Goal: Task Accomplishment & Management: Manage account settings

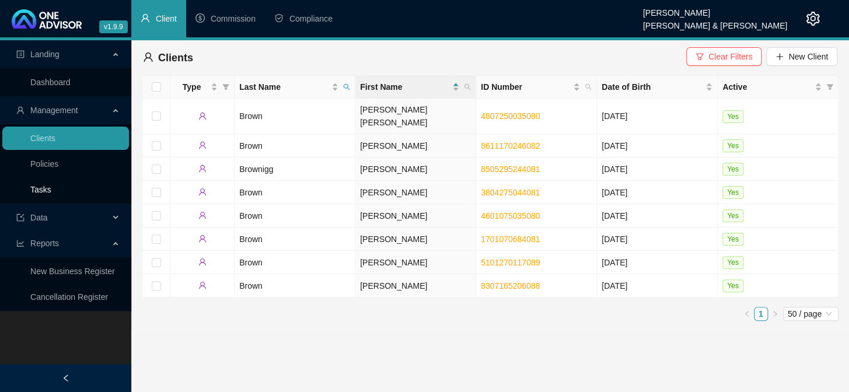
click at [31, 193] on link "Tasks" at bounding box center [40, 189] width 21 height 9
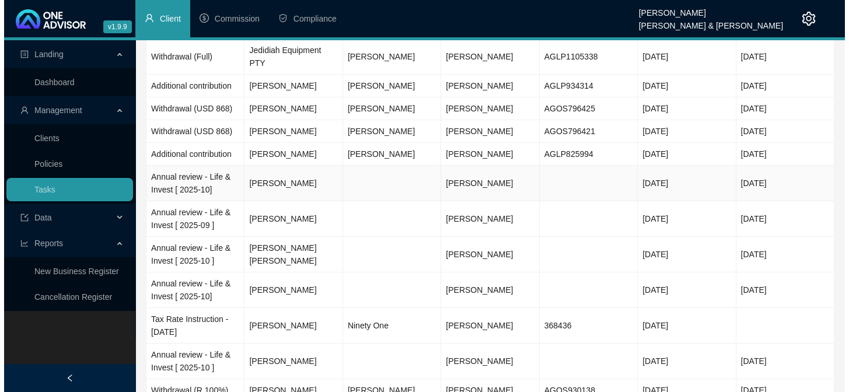
scroll to position [106, 0]
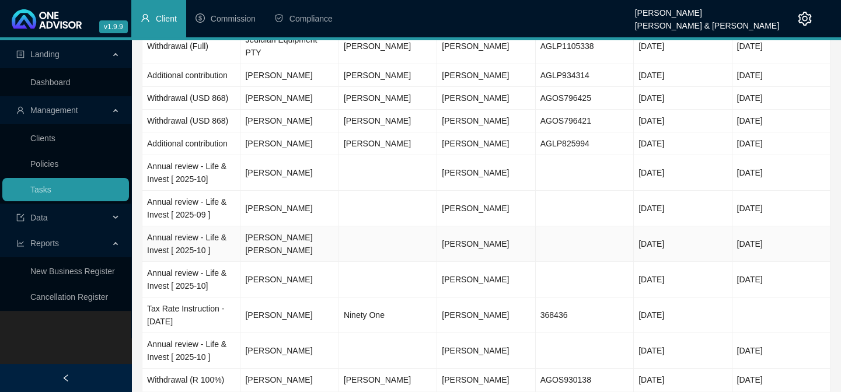
click at [196, 226] on td "Annual review - Life & Invest [ 2025-10 ]" at bounding box center [191, 244] width 98 height 36
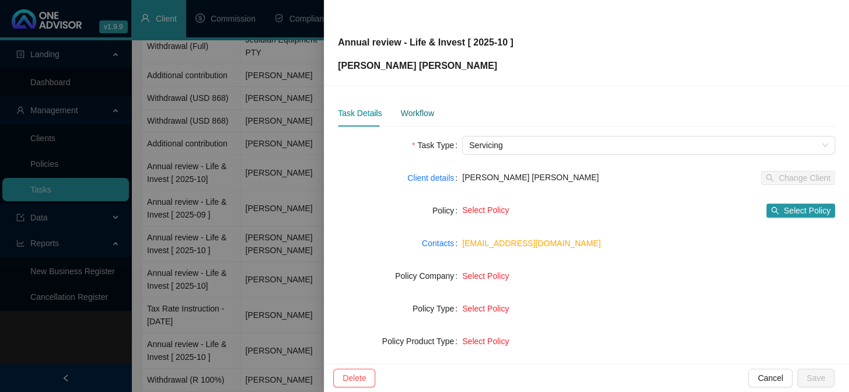
click at [403, 113] on div "Workflow" at bounding box center [416, 113] width 33 height 13
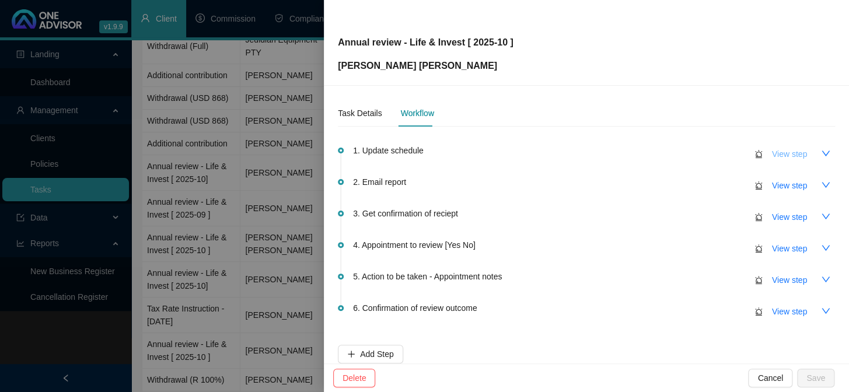
click at [784, 153] on span "View step" at bounding box center [789, 154] width 35 height 13
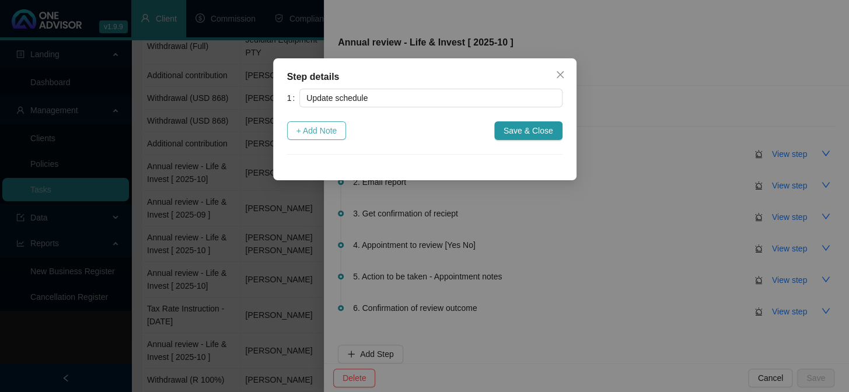
click at [305, 128] on span "+ Add Note" at bounding box center [316, 130] width 41 height 13
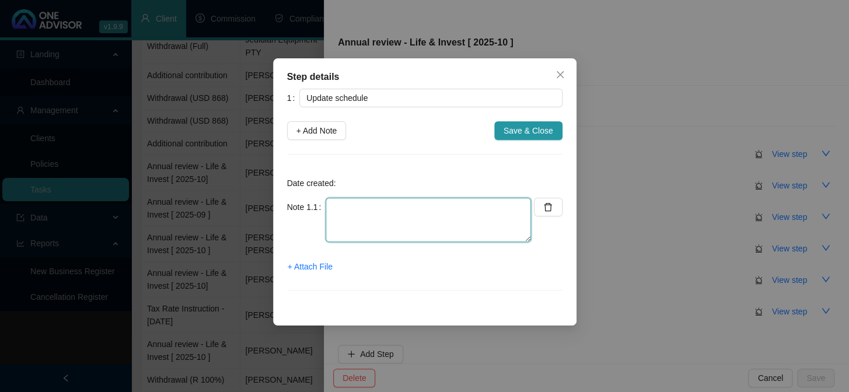
click at [353, 216] on textarea at bounding box center [428, 220] width 205 height 44
type textarea "Invest Updated"
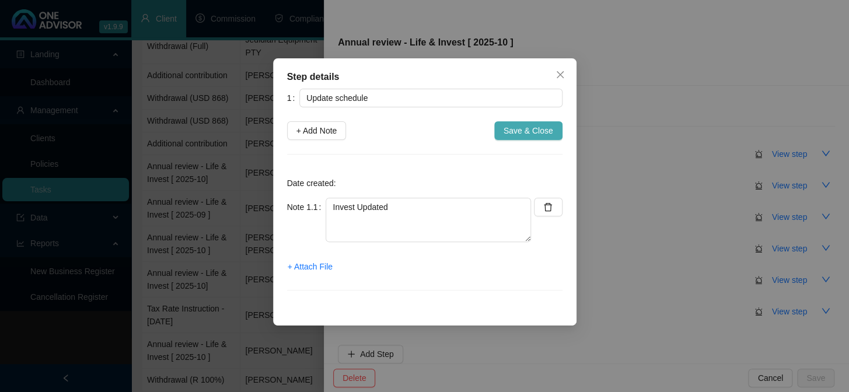
click at [535, 121] on button "Save & Close" at bounding box center [528, 130] width 68 height 19
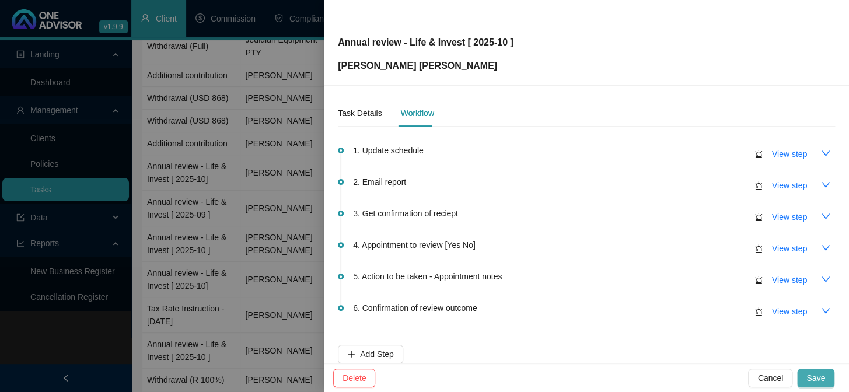
click at [814, 377] on span "Save" at bounding box center [816, 378] width 19 height 13
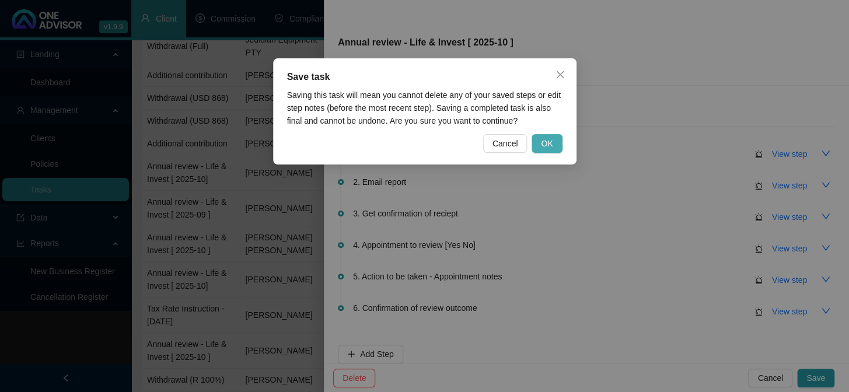
click at [542, 134] on button "OK" at bounding box center [547, 143] width 30 height 19
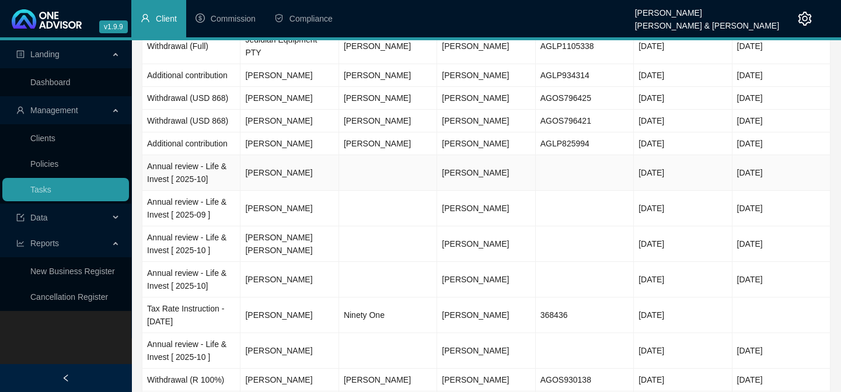
click at [193, 155] on td "Annual review - Life & Invest [ 2025-10]" at bounding box center [191, 173] width 98 height 36
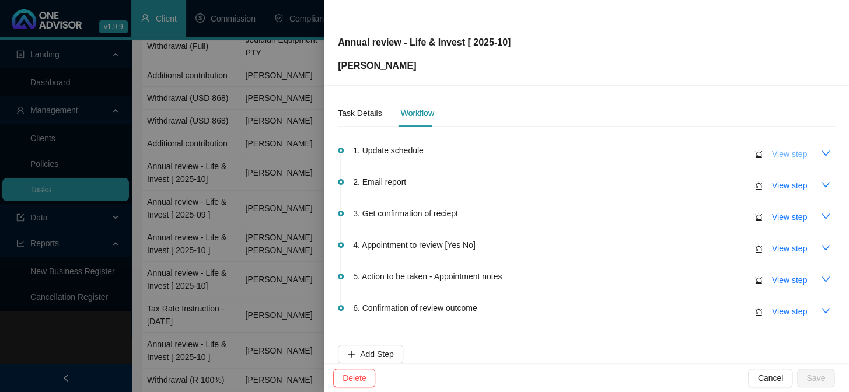
click at [789, 153] on span "View step" at bounding box center [789, 154] width 35 height 13
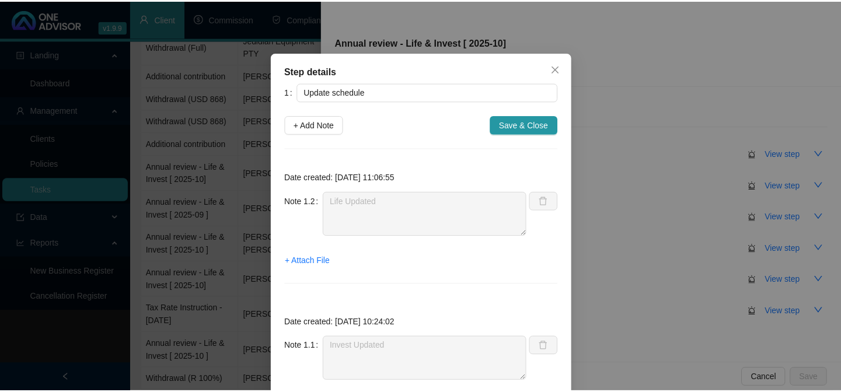
scroll to position [0, 0]
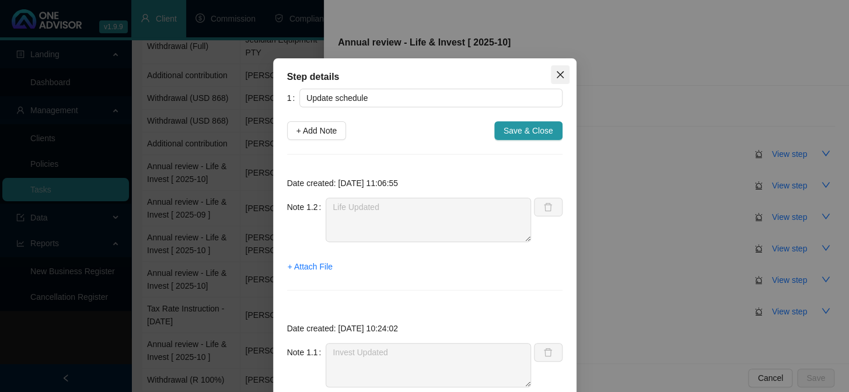
click at [556, 71] on icon "close" at bounding box center [560, 74] width 9 height 9
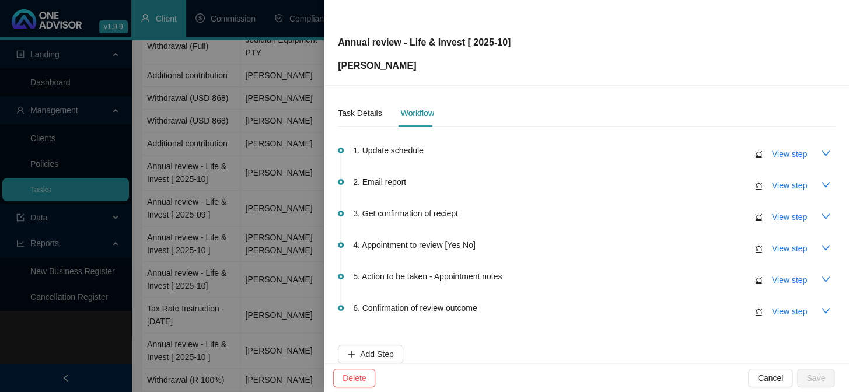
click at [200, 142] on div at bounding box center [424, 196] width 849 height 392
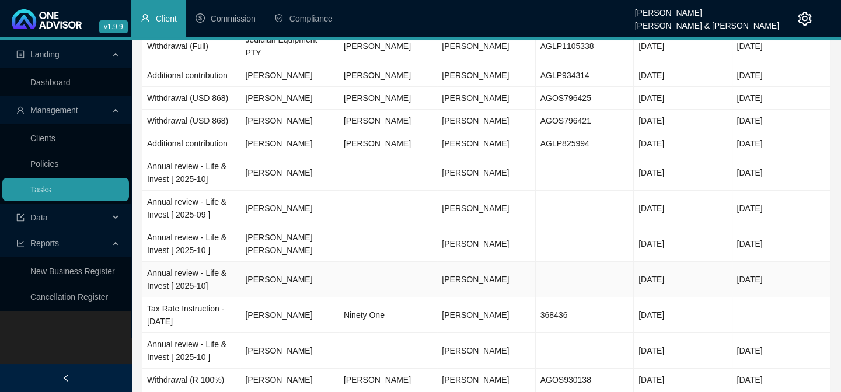
click at [159, 264] on td "Annual review - Life & Invest [ 2025-10]" at bounding box center [191, 280] width 98 height 36
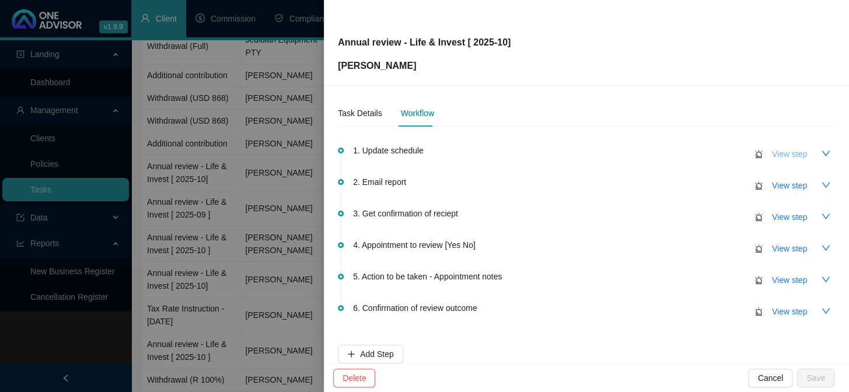
click at [774, 150] on span "View step" at bounding box center [789, 154] width 35 height 13
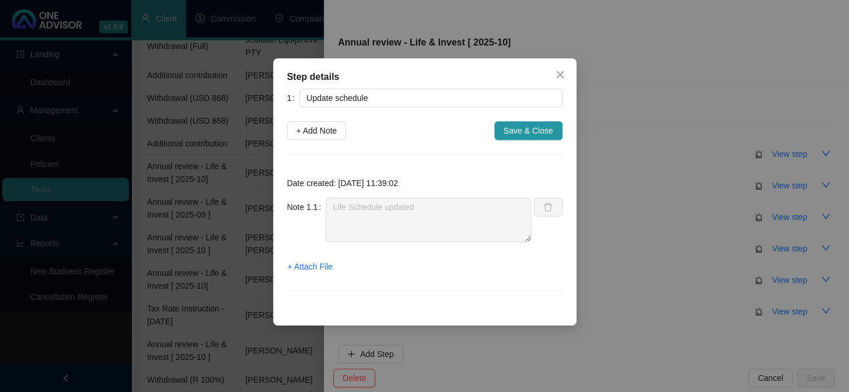
click at [298, 141] on div "1 Update schedule + Add Note Save & Close Date created: [DATE] 11:39:02 Note 1.…" at bounding box center [424, 197] width 275 height 216
click at [305, 133] on span "+ Add Note" at bounding box center [316, 130] width 41 height 13
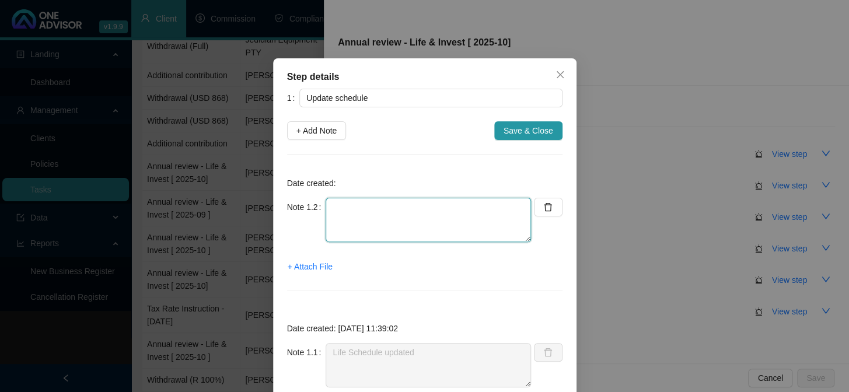
click at [346, 210] on textarea at bounding box center [428, 220] width 205 height 44
type textarea "Invest Updated"
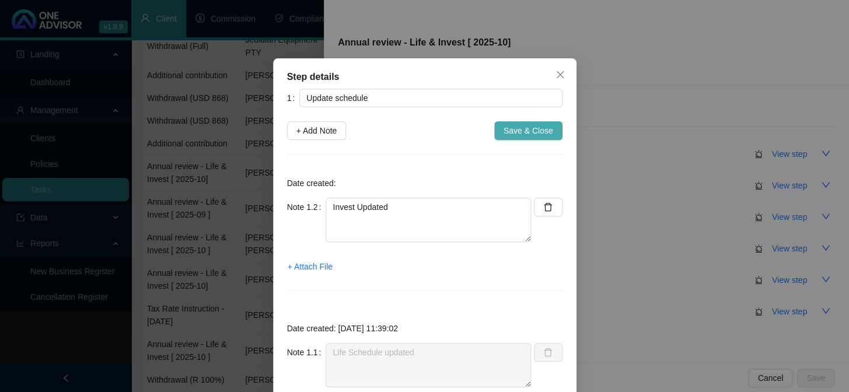
click at [530, 132] on span "Save & Close" at bounding box center [529, 130] width 50 height 13
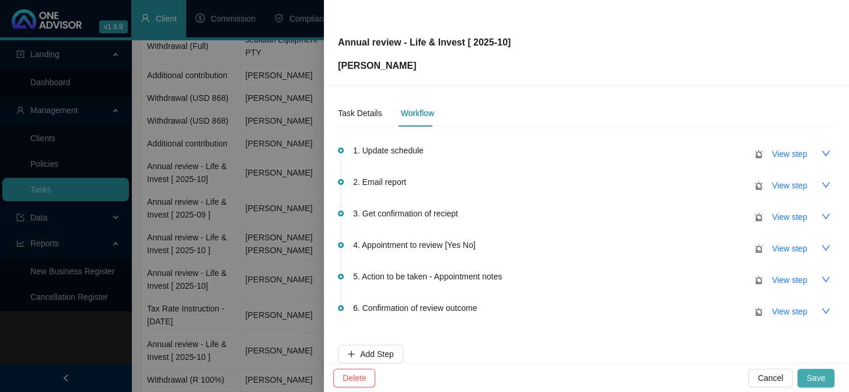
click at [816, 381] on span "Save" at bounding box center [816, 378] width 19 height 13
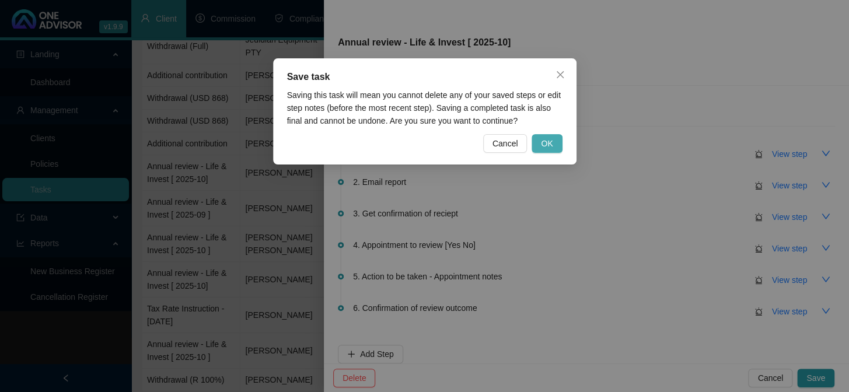
click at [546, 139] on span "OK" at bounding box center [547, 143] width 12 height 13
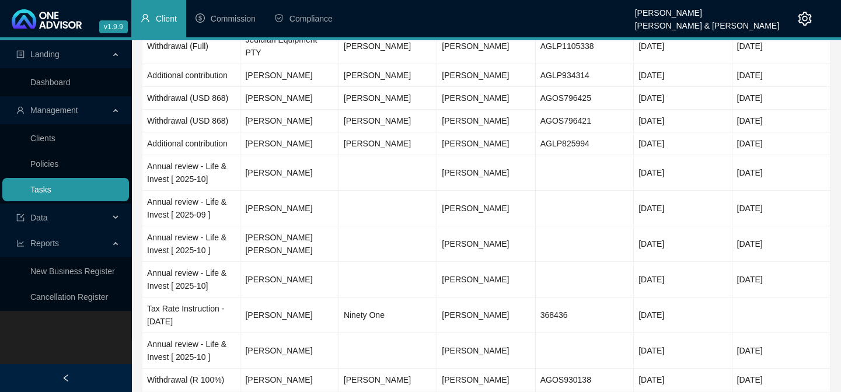
click at [41, 194] on link "Tasks" at bounding box center [40, 189] width 21 height 9
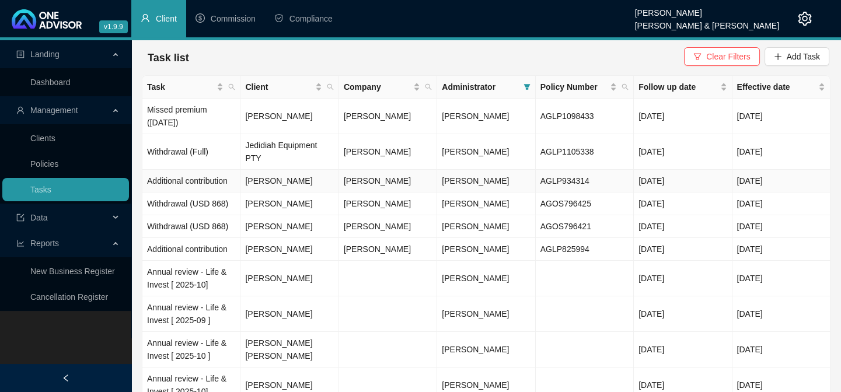
click at [213, 170] on td "Additional contribution" at bounding box center [191, 181] width 98 height 23
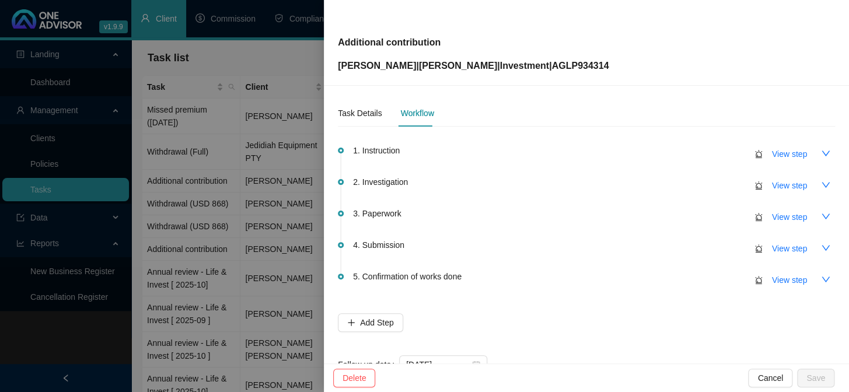
click at [382, 249] on span "4. Submission" at bounding box center [378, 245] width 51 height 13
click at [791, 250] on span "View step" at bounding box center [789, 248] width 35 height 13
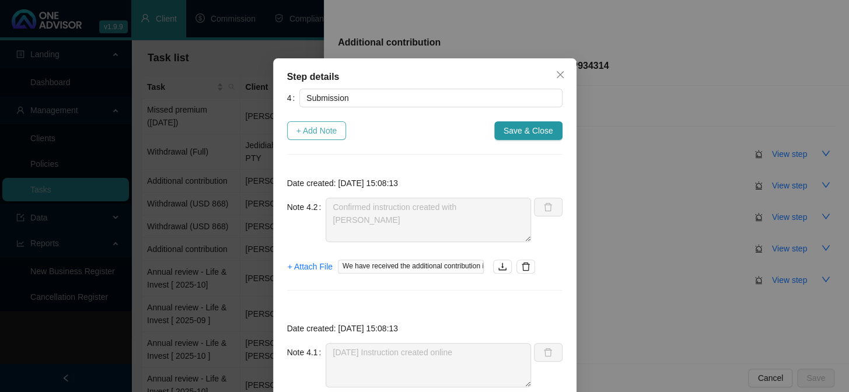
click at [326, 133] on span "+ Add Note" at bounding box center [316, 130] width 41 height 13
type textarea "Confirmed instruction created with [PERSON_NAME]"
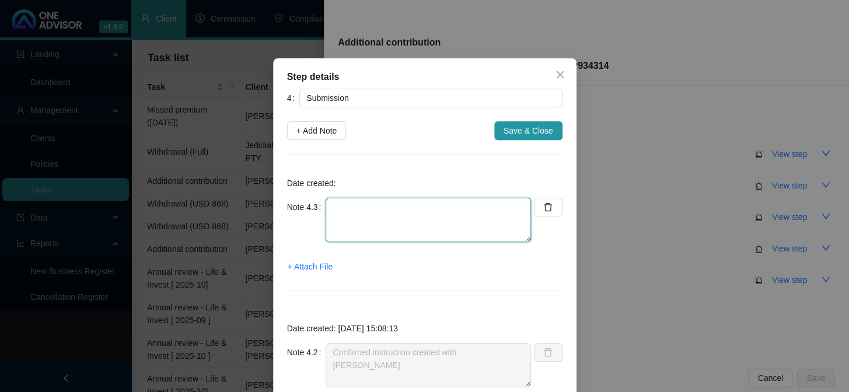
click at [347, 221] on textarea at bounding box center [428, 220] width 205 height 44
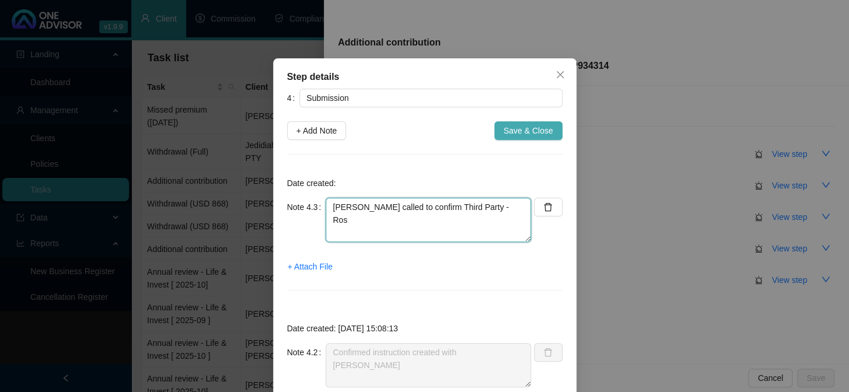
type textarea "[PERSON_NAME] called to confirm Third Party - Ros"
click at [531, 133] on span "Save & Close" at bounding box center [529, 130] width 50 height 13
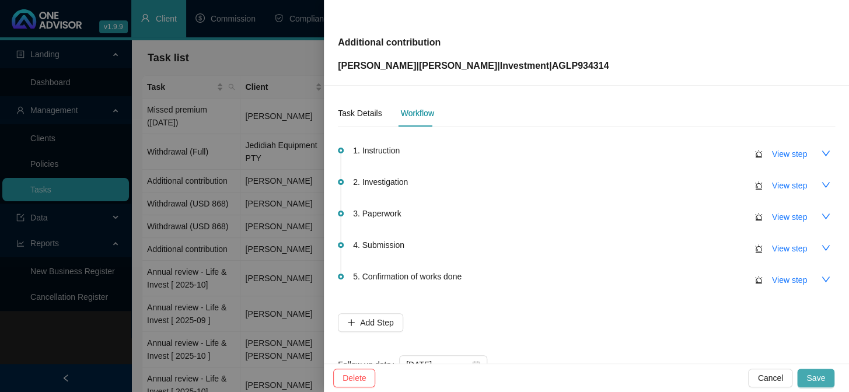
click at [814, 375] on span "Save" at bounding box center [816, 378] width 19 height 13
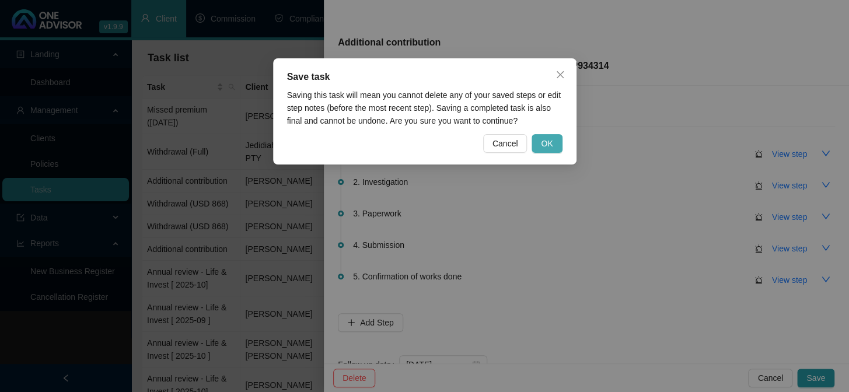
click at [545, 140] on span "OK" at bounding box center [547, 143] width 12 height 13
